Goal: Task Accomplishment & Management: Use online tool/utility

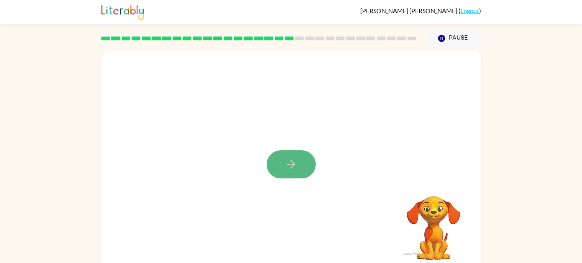
click at [287, 158] on icon "button" at bounding box center [290, 163] width 13 height 13
click at [269, 94] on div at bounding box center [291, 115] width 380 height 129
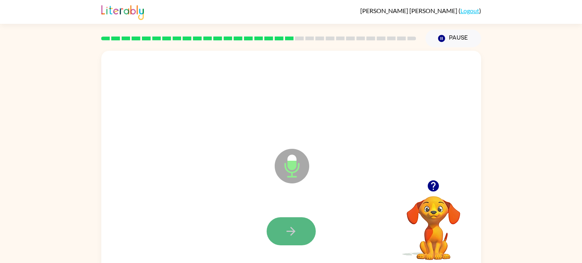
click at [302, 244] on button "button" at bounding box center [291, 231] width 49 height 28
click at [438, 187] on icon "button" at bounding box center [433, 185] width 11 height 11
click at [437, 187] on icon "button" at bounding box center [433, 185] width 11 height 11
click at [303, 164] on icon at bounding box center [292, 166] width 35 height 35
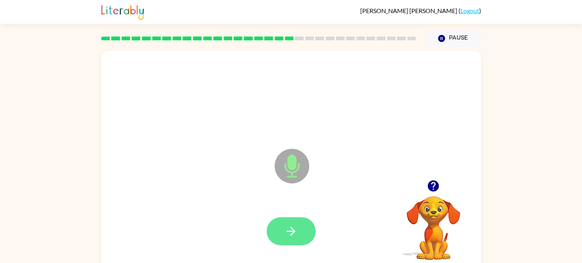
click at [312, 231] on button "button" at bounding box center [291, 231] width 49 height 28
click at [308, 231] on button "button" at bounding box center [291, 231] width 49 height 28
click at [307, 235] on button "button" at bounding box center [291, 231] width 49 height 28
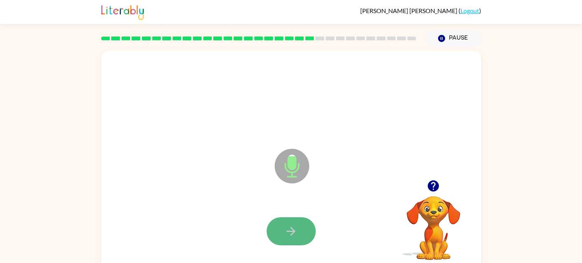
click at [300, 230] on button "button" at bounding box center [291, 231] width 49 height 28
click at [299, 231] on button "button" at bounding box center [291, 231] width 49 height 28
click at [284, 237] on button "button" at bounding box center [291, 231] width 49 height 28
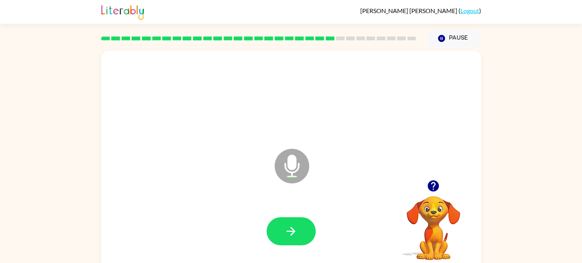
click at [284, 237] on button "button" at bounding box center [291, 231] width 49 height 28
